Goal: Task Accomplishment & Management: Manage account settings

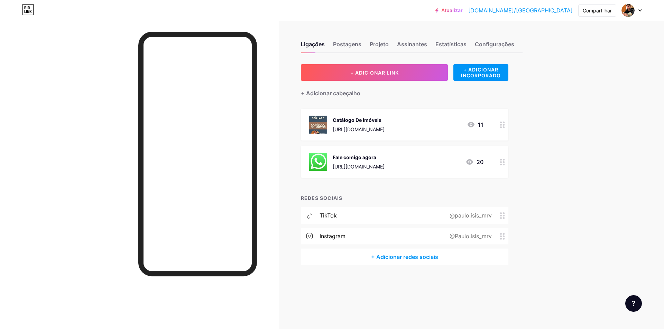
click at [384, 129] on font "[URL][DOMAIN_NAME]" at bounding box center [359, 130] width 52 height 6
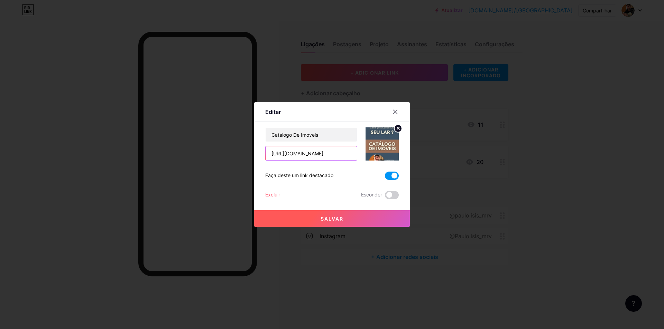
click at [345, 153] on input "[URL][DOMAIN_NAME]" at bounding box center [310, 154] width 91 height 14
click at [396, 114] on icon at bounding box center [395, 112] width 6 height 6
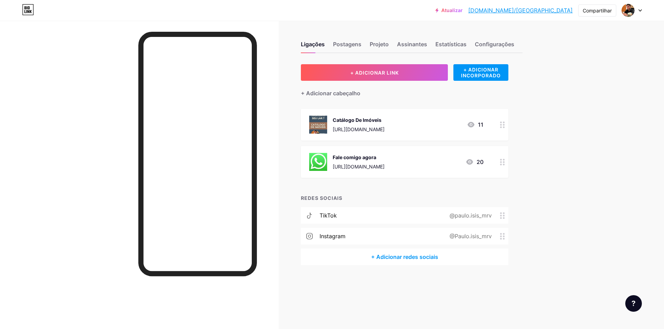
click at [470, 125] on icon at bounding box center [471, 125] width 8 height 8
click at [395, 114] on icon at bounding box center [395, 112] width 6 height 6
click at [348, 43] on font "Postagens" at bounding box center [347, 44] width 28 height 7
click at [379, 46] on font "Projeto" at bounding box center [379, 44] width 19 height 7
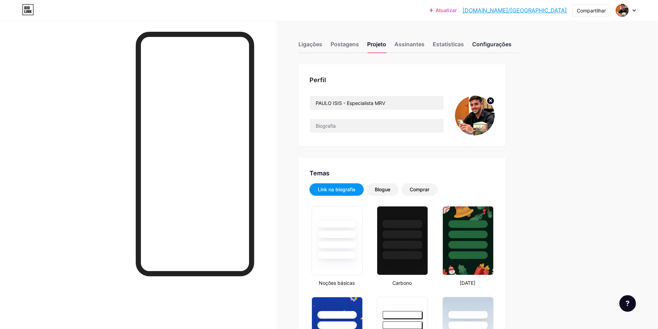
click at [494, 45] on font "Configurações" at bounding box center [492, 44] width 39 height 7
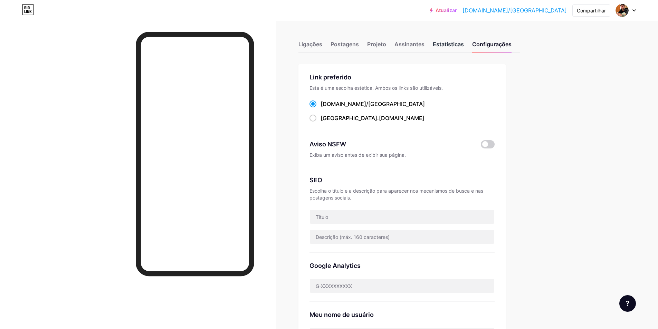
click at [443, 48] on div "Estatísticas" at bounding box center [448, 46] width 31 height 12
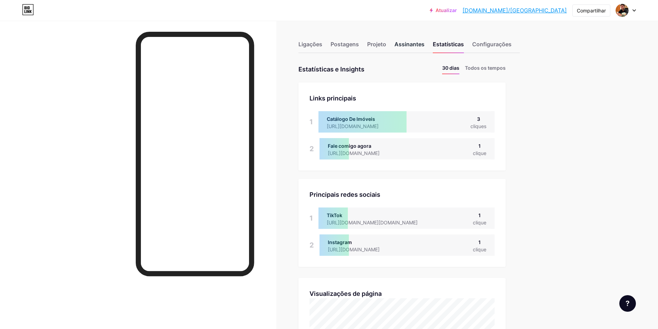
drag, startPoint x: 407, startPoint y: 47, endPoint x: 359, endPoint y: 49, distance: 47.7
click at [406, 47] on font "Assinantes" at bounding box center [410, 44] width 30 height 7
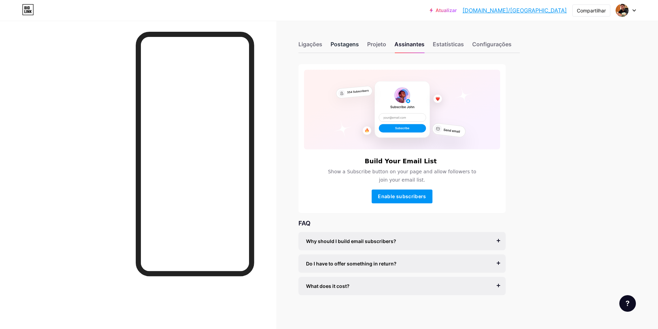
click at [359, 49] on div "Postagens" at bounding box center [345, 46] width 28 height 12
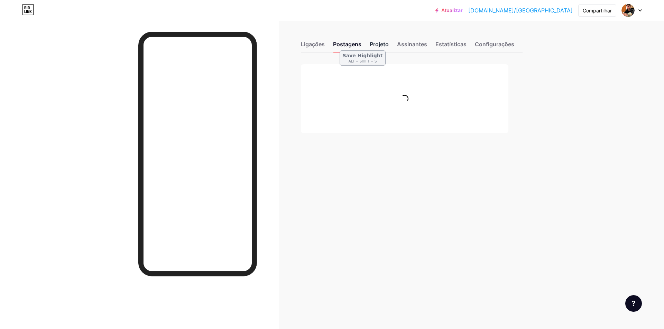
click at [373, 46] on font "Projeto" at bounding box center [379, 44] width 19 height 7
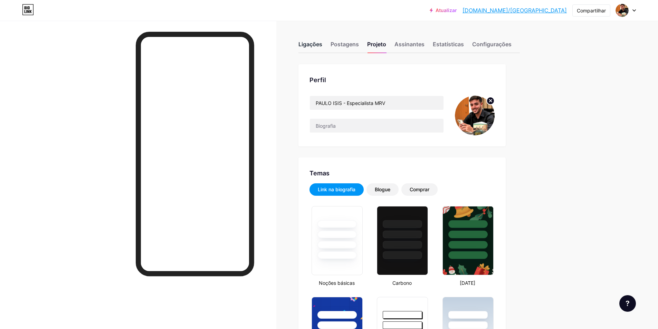
click at [315, 43] on font "Ligações" at bounding box center [311, 44] width 24 height 7
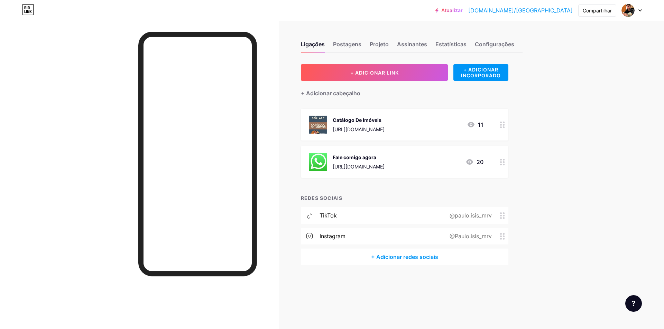
click at [384, 122] on div "Catálogo De Imóveis" at bounding box center [359, 119] width 52 height 7
click at [273, 194] on font "Excluir" at bounding box center [272, 195] width 15 height 6
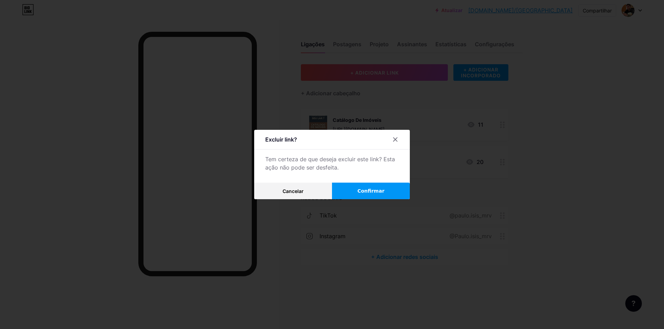
click at [380, 193] on font "Confirmar" at bounding box center [370, 191] width 27 height 6
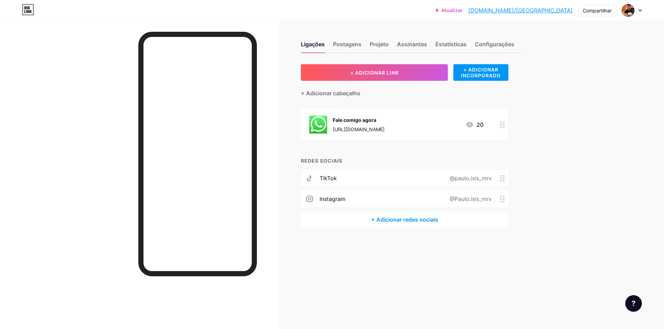
click at [384, 125] on div "Fale comigo agora [URL][DOMAIN_NAME]" at bounding box center [359, 125] width 52 height 18
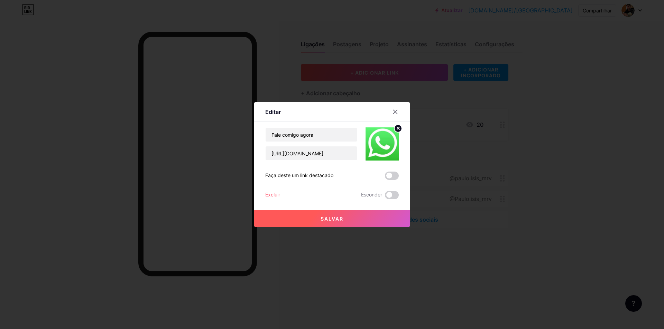
click at [389, 175] on span at bounding box center [392, 176] width 14 height 8
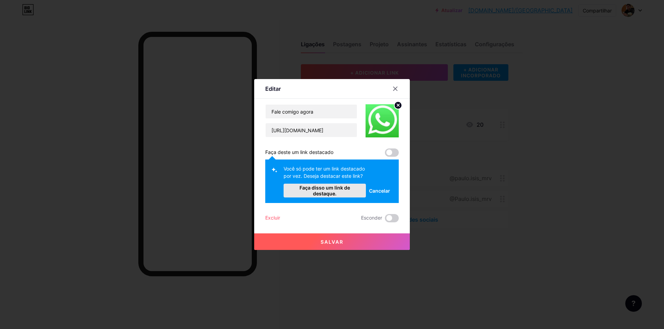
click at [357, 191] on font "Faça disso um link de destaque." at bounding box center [325, 191] width 74 height 12
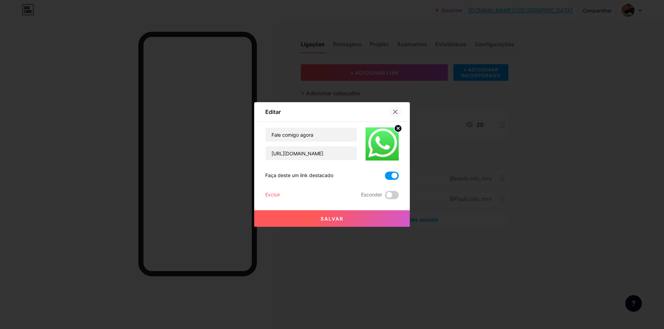
click at [397, 111] on icon at bounding box center [395, 112] width 6 height 6
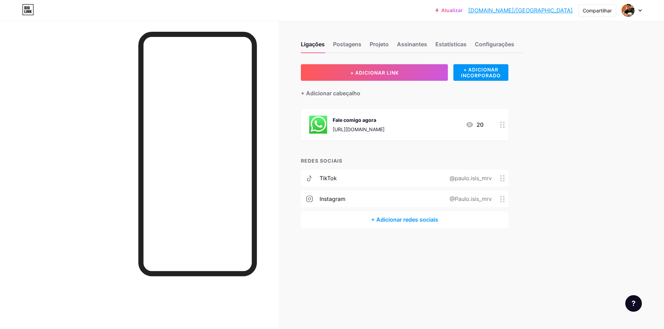
click at [456, 127] on div "Fale comigo agora [URL][DOMAIN_NAME] 20" at bounding box center [396, 125] width 174 height 18
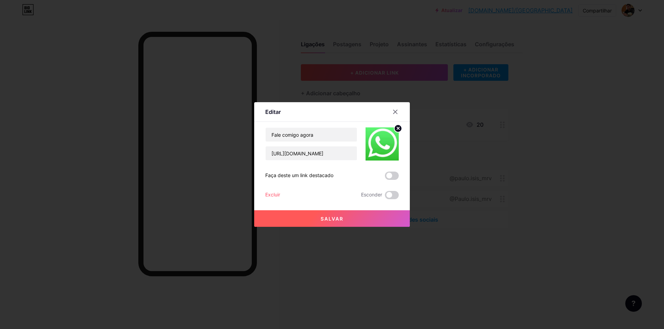
click at [392, 178] on span at bounding box center [392, 176] width 14 height 8
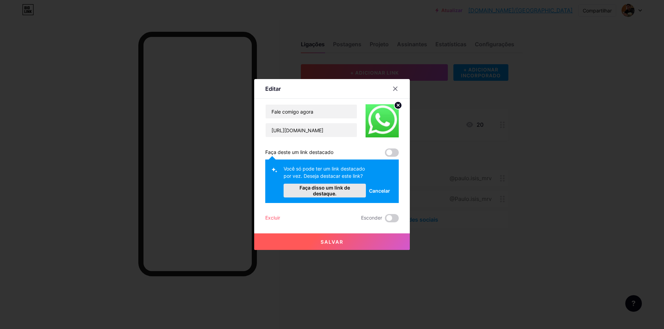
click at [335, 190] on font "Faça disso um link de destaque." at bounding box center [324, 191] width 50 height 12
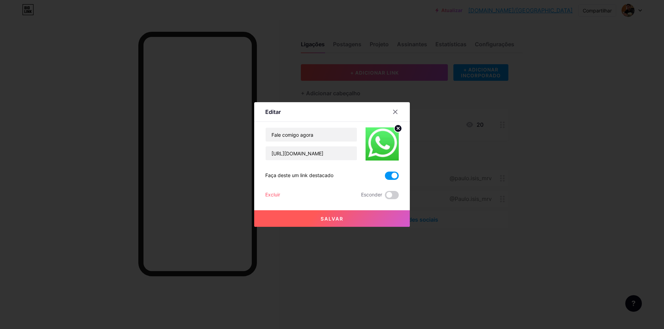
click at [346, 222] on button "Salvar" at bounding box center [332, 219] width 156 height 17
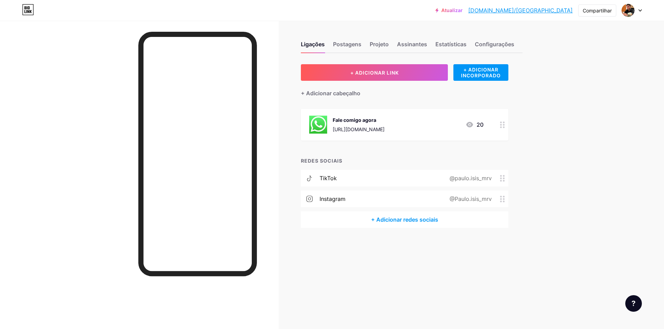
click at [502, 127] on icon at bounding box center [502, 125] width 5 height 7
click at [396, 113] on icon at bounding box center [395, 112] width 4 height 4
click at [479, 68] on font "+ ADICIONAR INCORPORADO" at bounding box center [481, 73] width 40 height 12
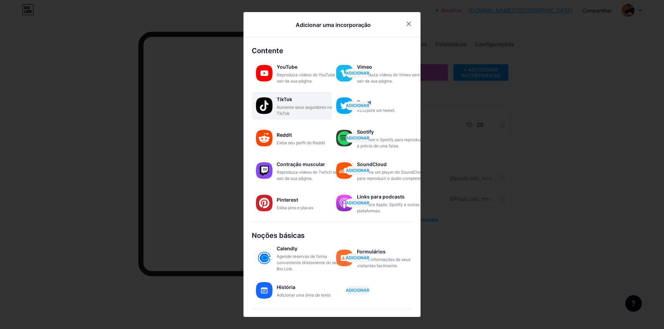
click at [303, 102] on div "TikTok" at bounding box center [311, 100] width 69 height 10
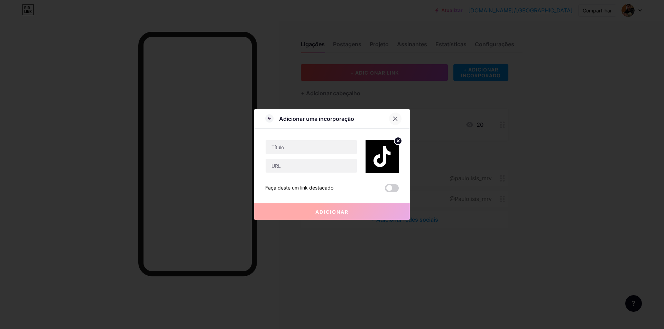
click at [394, 119] on icon at bounding box center [395, 119] width 6 height 6
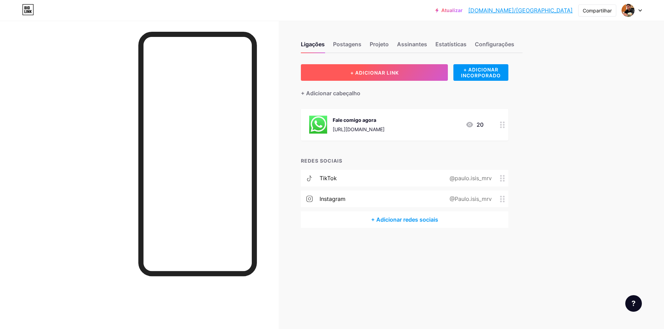
click at [342, 77] on button "+ ADICIONAR LINK" at bounding box center [374, 72] width 147 height 17
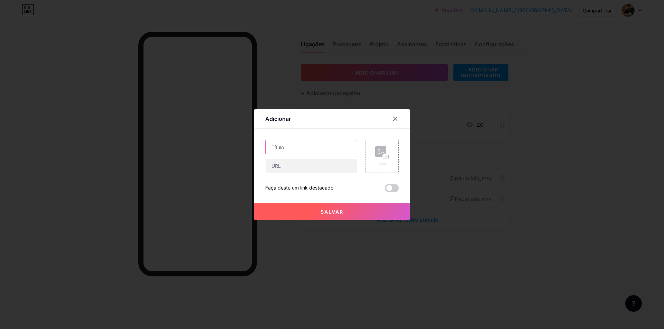
click at [324, 148] on input "text" at bounding box center [310, 147] width 91 height 14
type input "Localização"
click at [316, 169] on input "text" at bounding box center [310, 166] width 91 height 14
paste input "[URL][DOMAIN_NAME]"
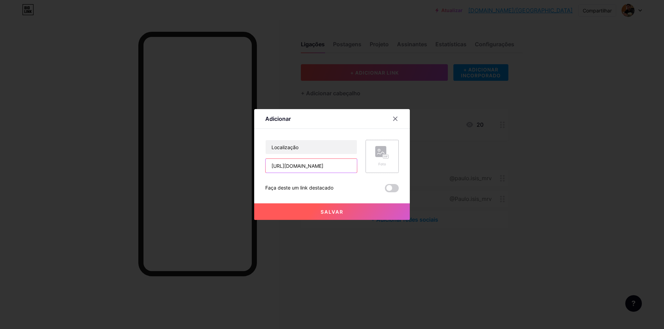
type input "[URL][DOMAIN_NAME]"
click at [380, 161] on div "Foto" at bounding box center [382, 156] width 14 height 21
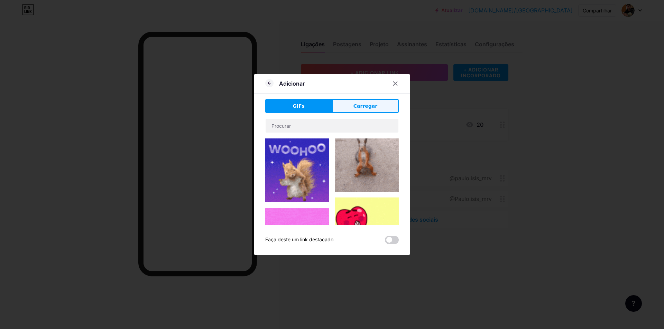
click at [384, 103] on button "Carregar" at bounding box center [365, 106] width 67 height 14
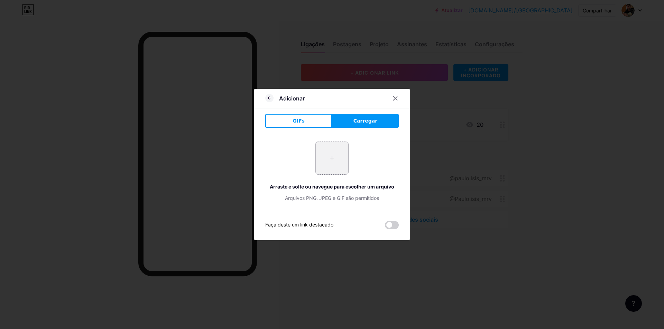
click at [331, 155] on input "file" at bounding box center [332, 158] width 32 height 32
type input "C:\fakepath\LOC 2.gif"
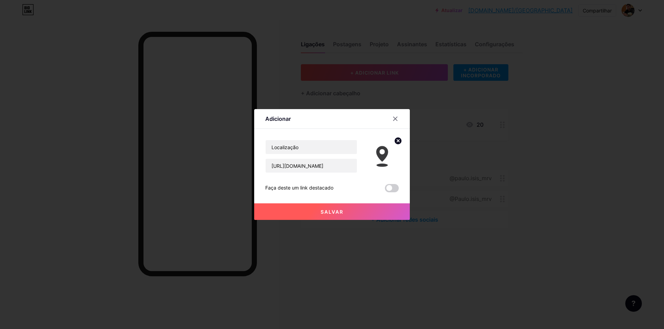
click at [354, 214] on button "Salvar" at bounding box center [332, 212] width 156 height 17
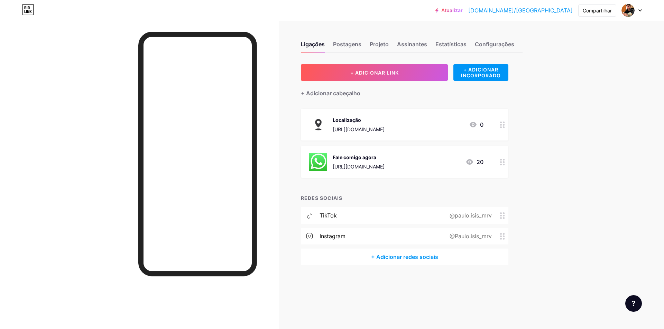
click at [318, 122] on img at bounding box center [318, 125] width 18 height 18
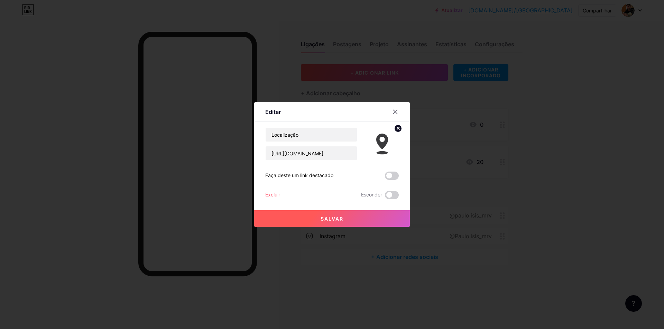
click at [384, 149] on img at bounding box center [381, 144] width 33 height 33
click at [398, 112] on div at bounding box center [395, 112] width 12 height 12
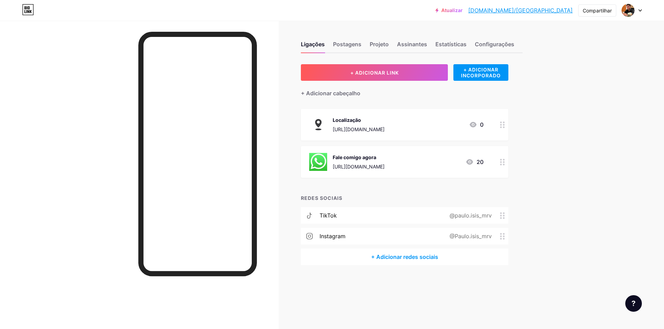
drag, startPoint x: 318, startPoint y: 161, endPoint x: 317, endPoint y: 127, distance: 33.9
click at [317, 127] on span "Localização [URL][DOMAIN_NAME] 0 Fale comigo agora [URL][DOMAIN_NAME] 20" at bounding box center [404, 143] width 207 height 69
click at [642, 9] on div "Atualizar [DOMAIN_NAME]/[GEOGRAPHIC_DATA]... [DOMAIN_NAME]/pauloisis Compartilh…" at bounding box center [332, 10] width 664 height 12
click at [638, 11] on icon at bounding box center [639, 10] width 3 height 2
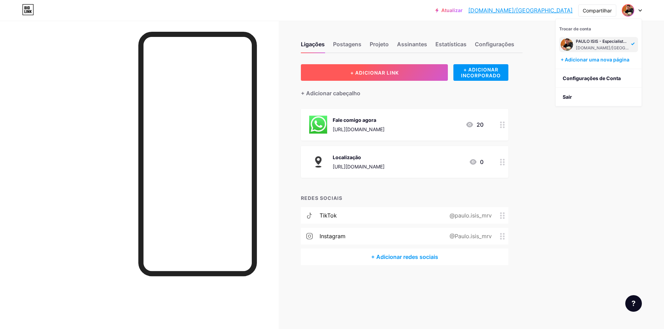
click at [406, 71] on button "+ ADICIONAR LINK" at bounding box center [374, 72] width 147 height 17
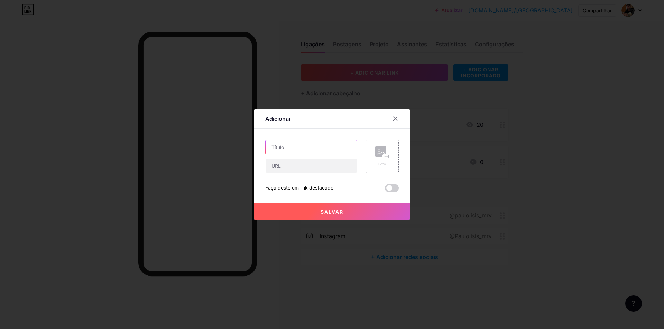
click at [283, 150] on input "text" at bounding box center [310, 147] width 91 height 14
type input "Catalogo de apartamentos"
click at [288, 166] on input "text" at bounding box center [310, 166] width 91 height 14
paste input "[URL][DOMAIN_NAME]"
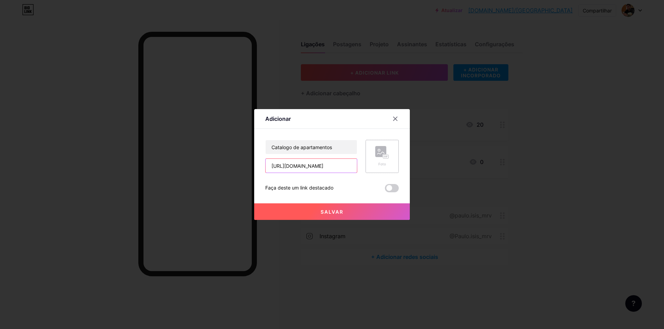
type input "[URL][DOMAIN_NAME]"
click at [385, 156] on rect at bounding box center [386, 156] width 6 height 3
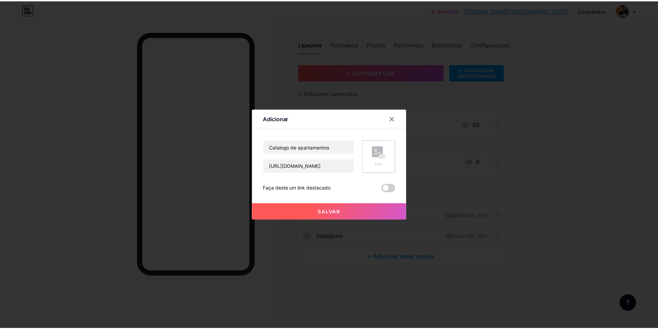
scroll to position [0, 0]
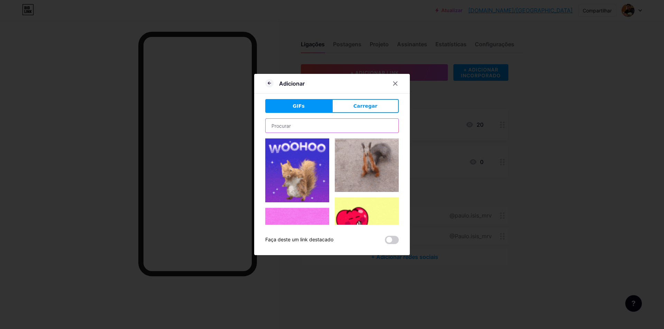
click at [339, 125] on input "text" at bounding box center [331, 126] width 133 height 14
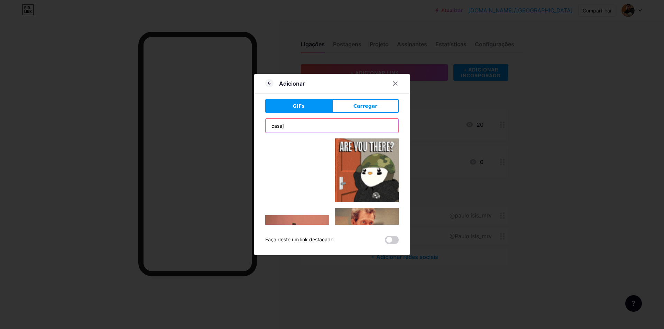
type input "casa"
drag, startPoint x: 338, startPoint y: 126, endPoint x: 252, endPoint y: 114, distance: 86.5
click at [252, 114] on div "Adicionar GIFs Carregar Contente YouTube Reproduza vídeos do YouTube sem sair d…" at bounding box center [332, 164] width 664 height 329
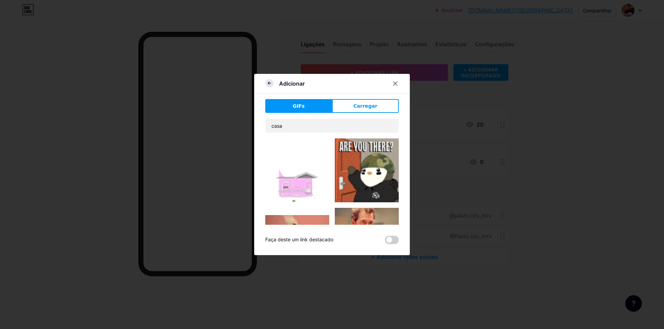
click at [267, 82] on icon at bounding box center [269, 83] width 8 height 8
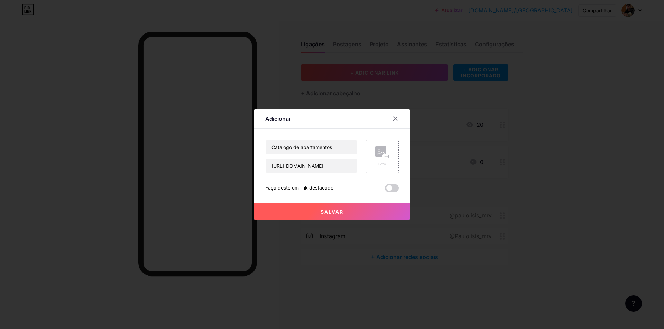
click at [379, 155] on rect at bounding box center [380, 151] width 11 height 11
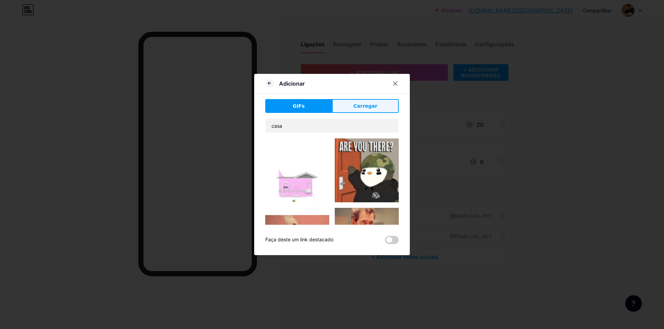
click at [364, 105] on font "Carregar" at bounding box center [365, 106] width 24 height 6
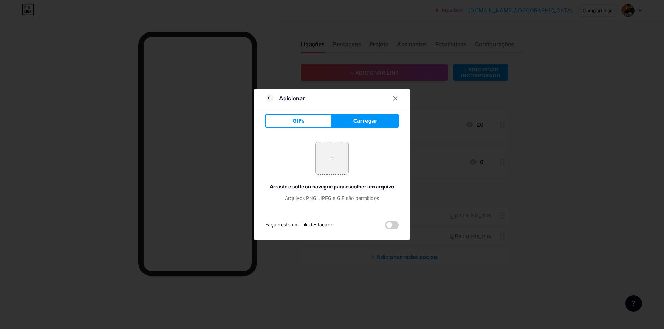
click at [339, 149] on input "file" at bounding box center [332, 158] width 32 height 32
type input "C:\fakepath\op.jpeg"
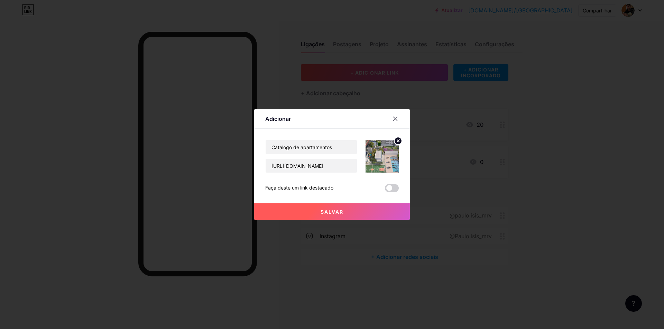
click at [348, 212] on button "Salvar" at bounding box center [332, 212] width 156 height 17
